Goal: Find specific page/section: Find specific page/section

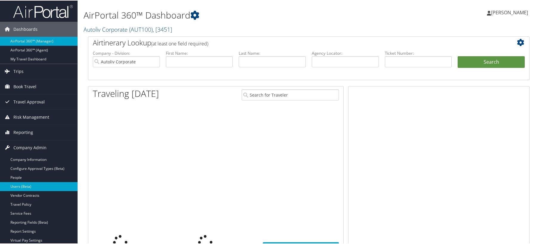
click at [28, 188] on link "Users (Beta)" at bounding box center [39, 185] width 78 height 9
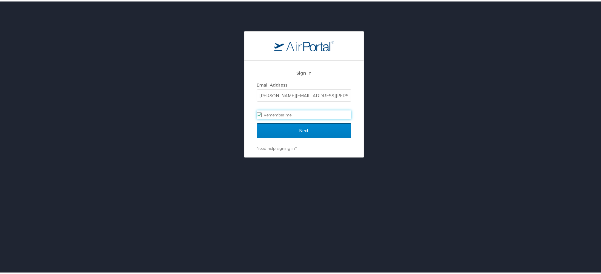
click at [310, 119] on div "Sign In Email Address susana.rayas@autoliv.com Remember me" at bounding box center [304, 93] width 94 height 57
click at [451, 155] on div "Sign In Email Address susana.rayas@autoliv.com Remember me Next Need help signi…" at bounding box center [304, 93] width 608 height 126
click at [285, 127] on input "Next" at bounding box center [304, 129] width 94 height 15
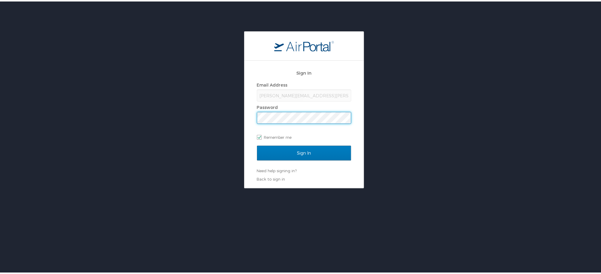
click at [257, 144] on input "Sign In" at bounding box center [304, 151] width 94 height 15
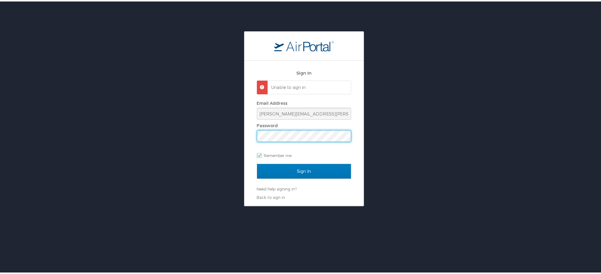
click at [183, 128] on div "Sign In Unable to sign in Email Address susana.rayas@autoliv.com Password Remem…" at bounding box center [304, 117] width 608 height 175
click at [257, 162] on input "Sign In" at bounding box center [304, 169] width 94 height 15
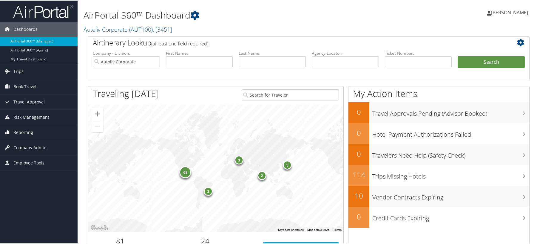
click at [28, 132] on span "Reporting" at bounding box center [23, 131] width 20 height 15
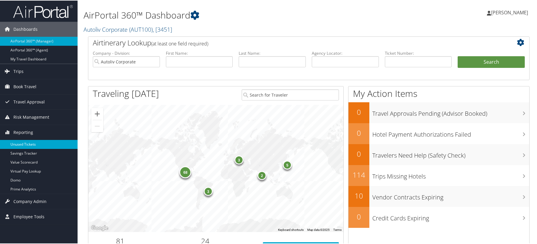
click at [23, 146] on link "Unused Tickets" at bounding box center [39, 143] width 78 height 9
